Goal: Task Accomplishment & Management: Manage account settings

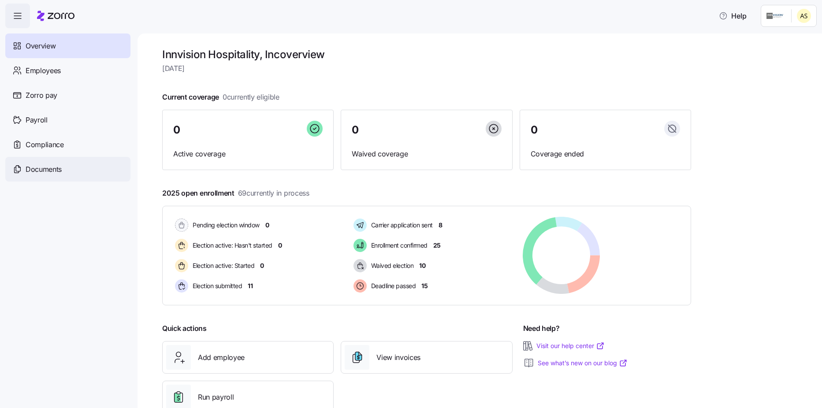
click at [52, 172] on span "Documents" at bounding box center [44, 169] width 36 height 11
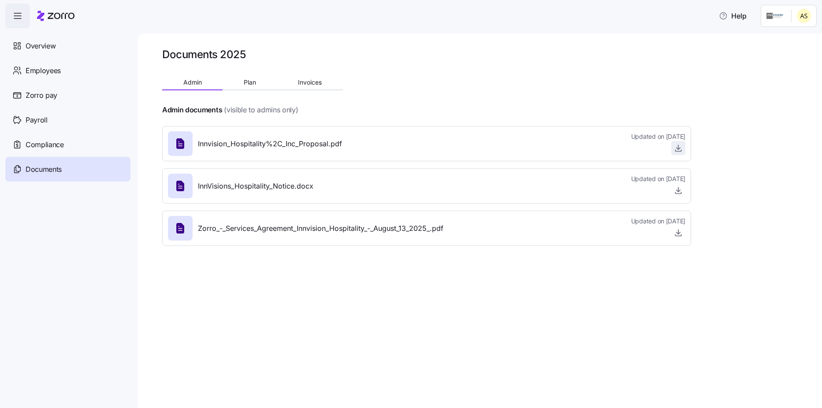
click at [676, 150] on icon "button" at bounding box center [678, 148] width 9 height 9
click at [784, 119] on div "Documents 2025 Admin Plan Invoices Admin documents (visible to admins only) Inn…" at bounding box center [479, 220] width 684 height 374
click at [39, 71] on span "Employees" at bounding box center [43, 70] width 35 height 11
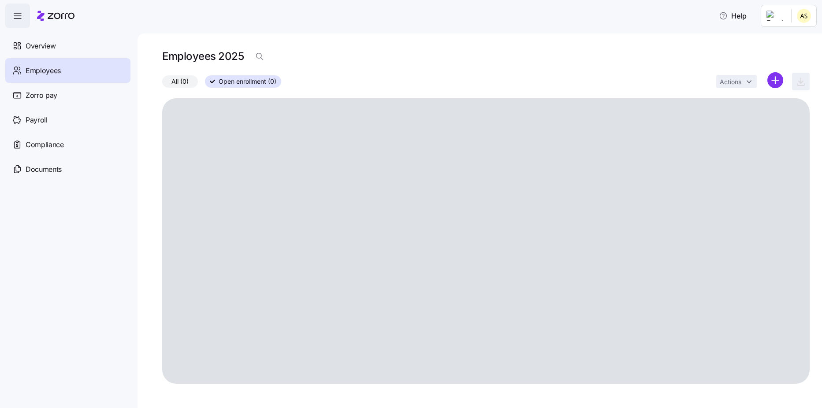
click at [46, 43] on span "Overview" at bounding box center [41, 46] width 30 height 11
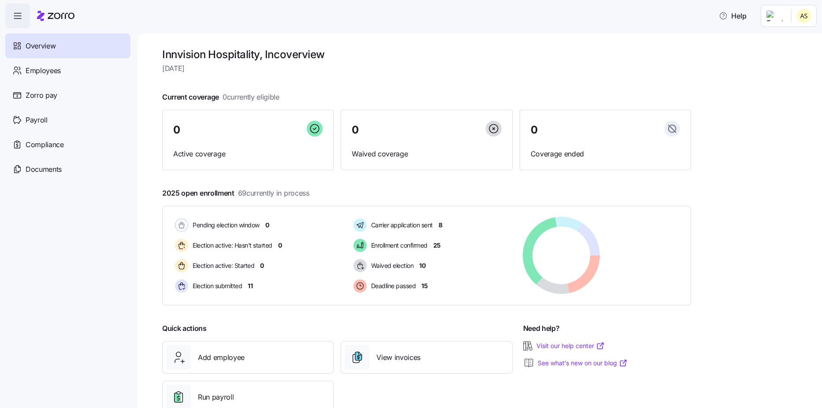
click at [806, 12] on html "Help Overview Employees Zorro pay Payroll Compliance Documents Innvision Hospit…" at bounding box center [411, 201] width 822 height 403
click at [765, 88] on div "Log out" at bounding box center [768, 90] width 34 height 10
